Goal: Task Accomplishment & Management: Manage account settings

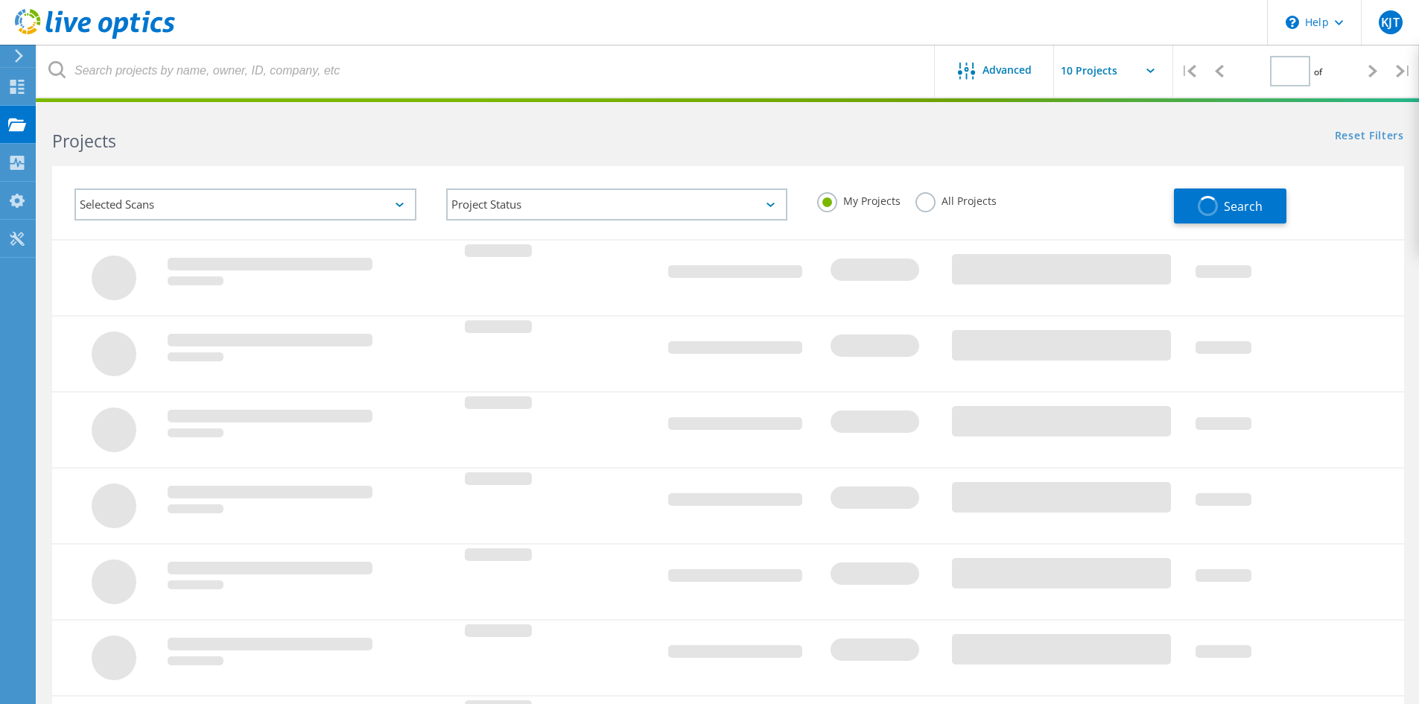
type input "1"
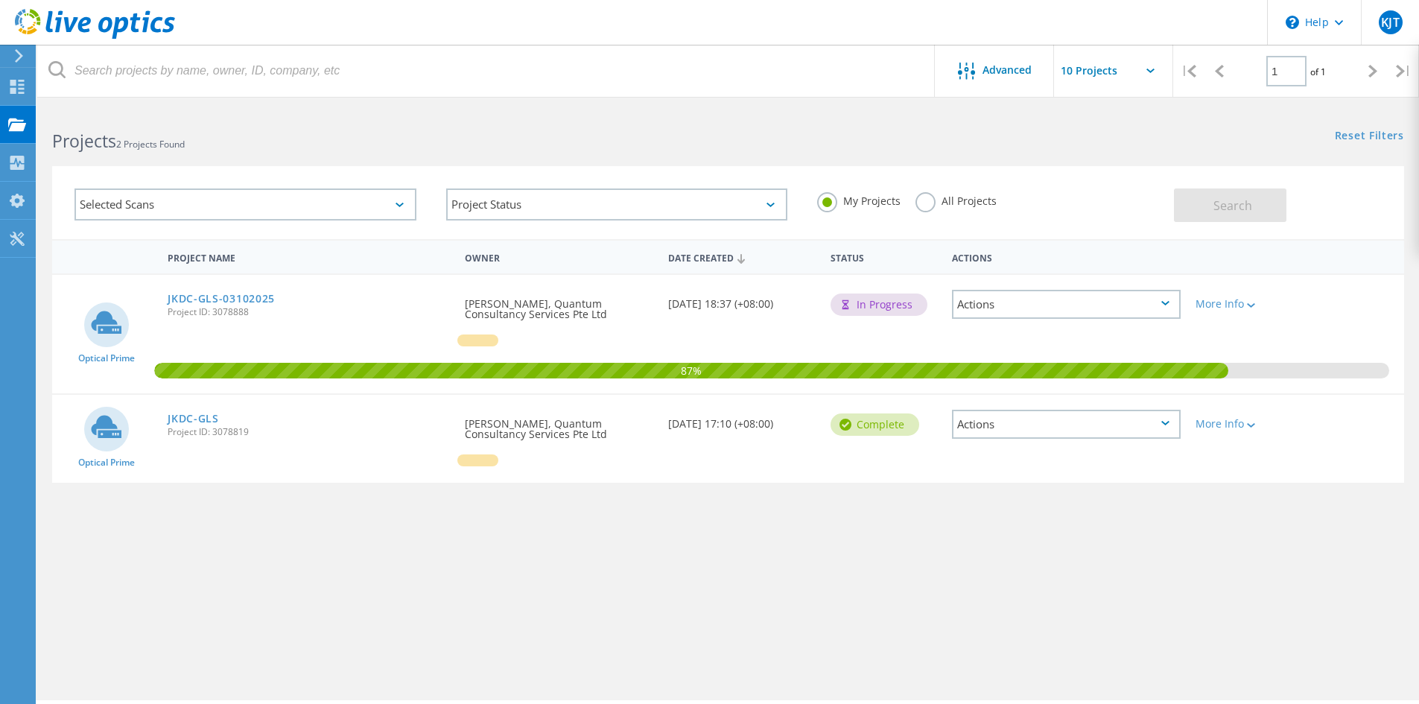
click at [1085, 189] on div "My Projects All Projects" at bounding box center [988, 201] width 372 height 55
click at [477, 465] on div at bounding box center [477, 460] width 41 height 12
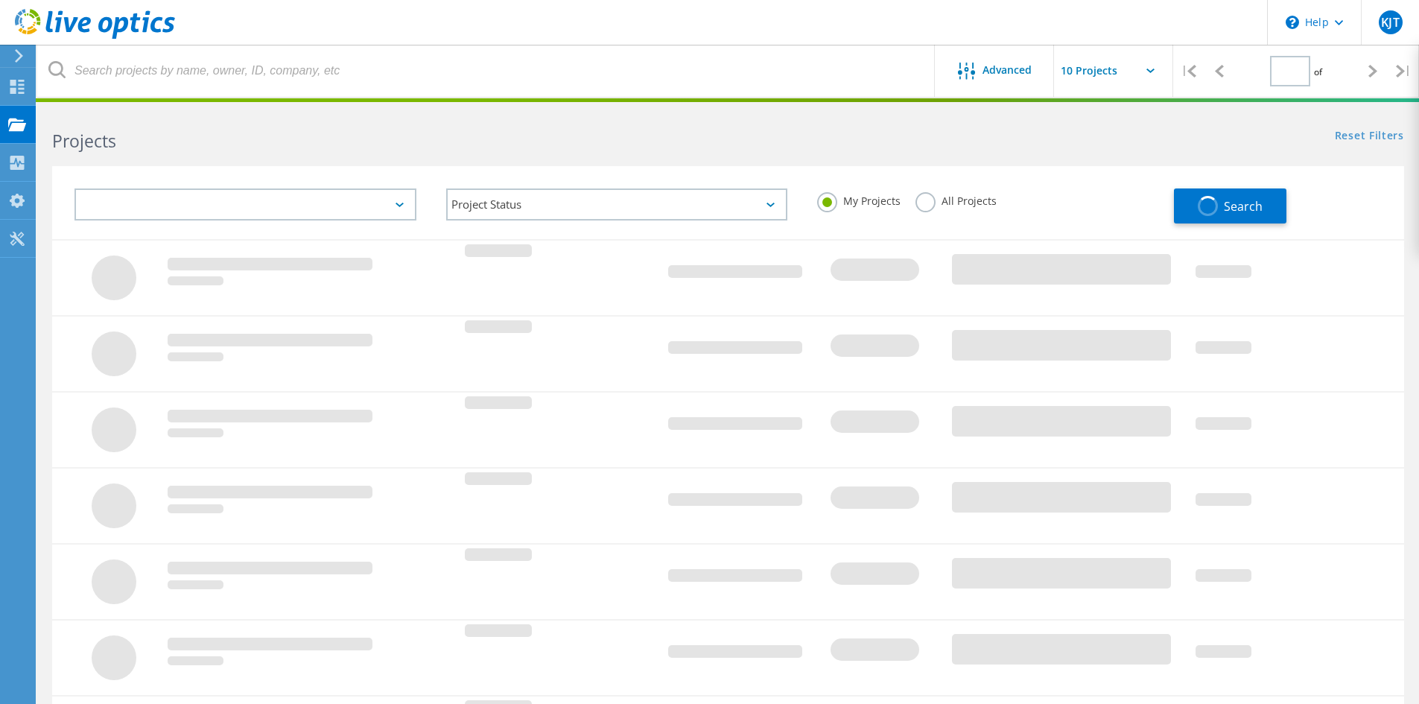
type input "1"
